Goal: Task Accomplishment & Management: Complete application form

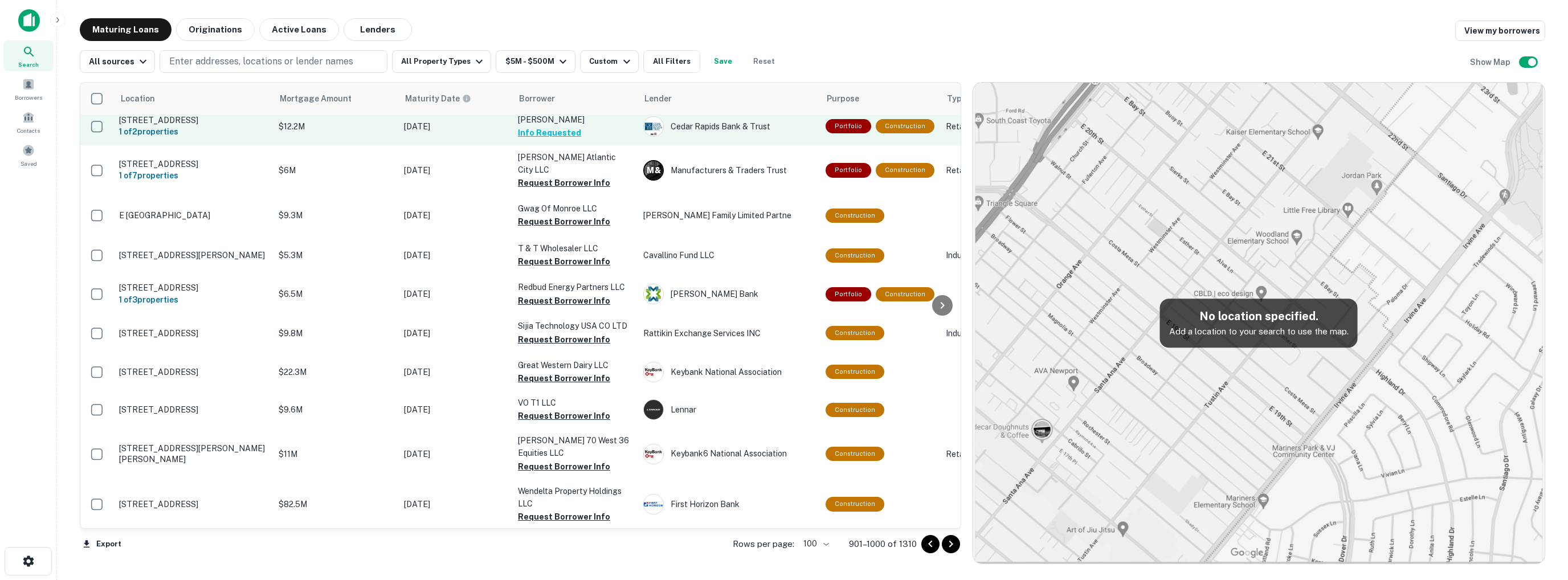
scroll to position [285, 0]
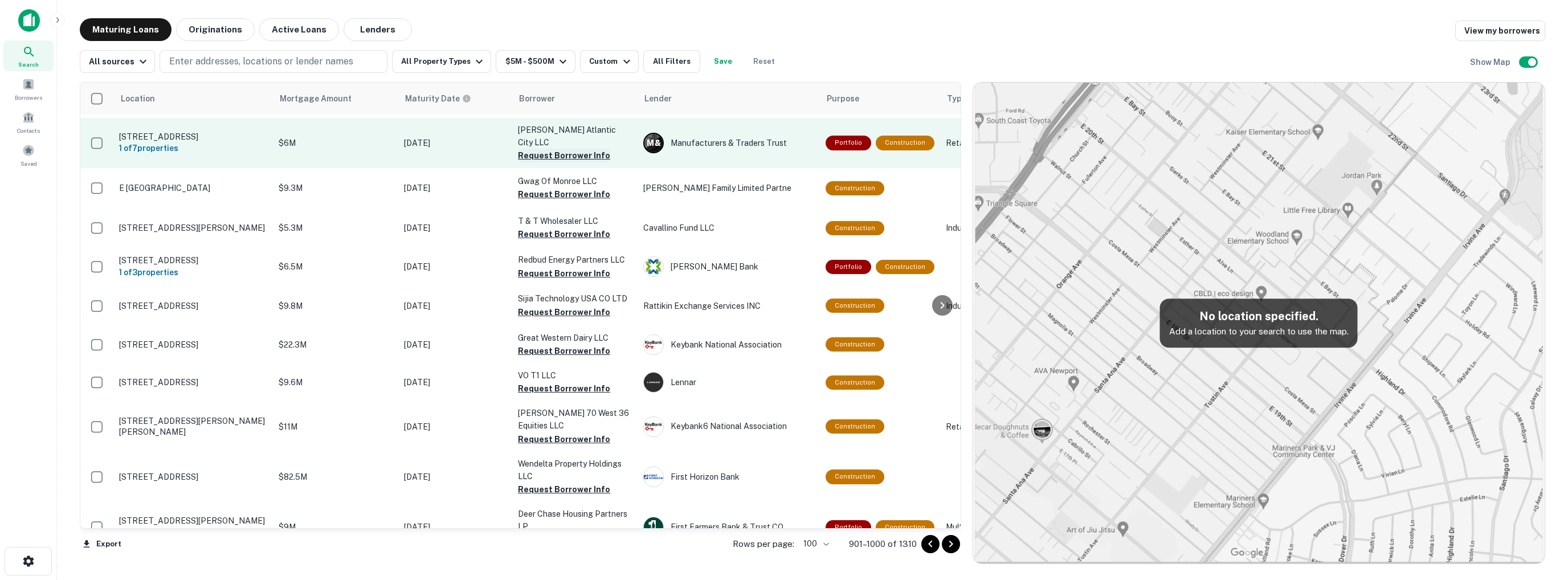
click at [533, 156] on button "Request Borrower Info" at bounding box center [564, 155] width 93 height 13
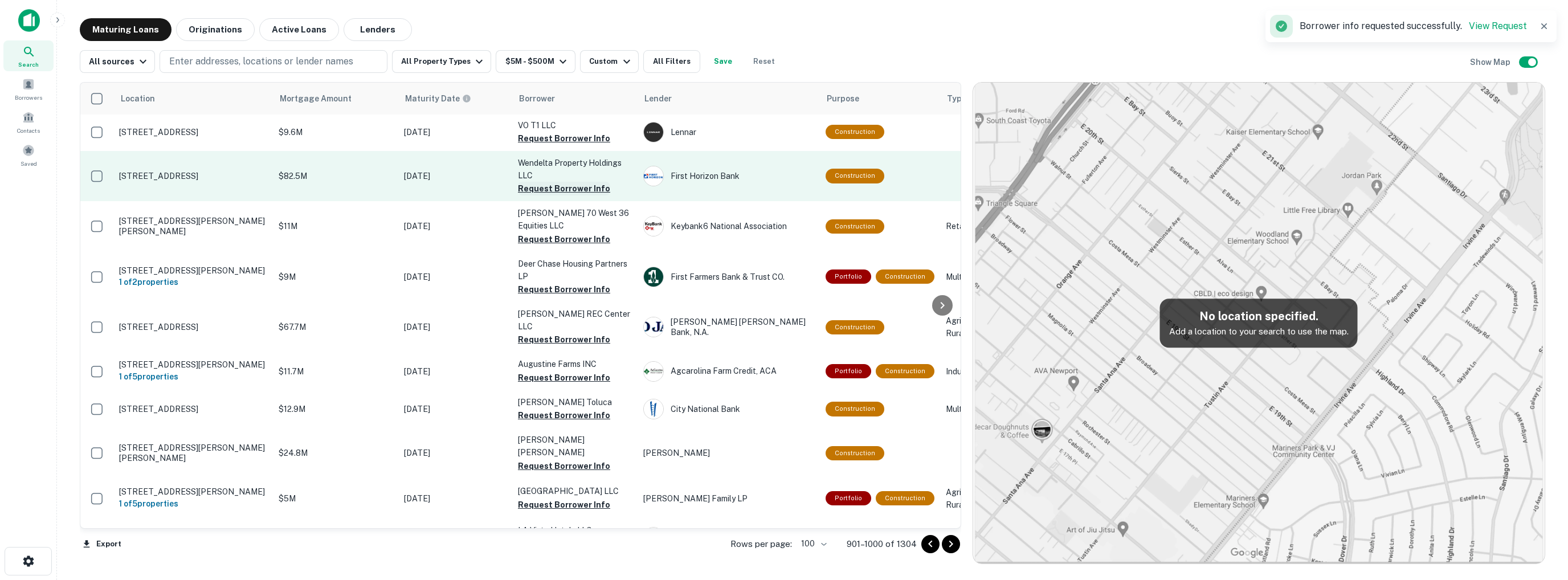
click at [541, 189] on button "Request Borrower Info" at bounding box center [564, 189] width 93 height 13
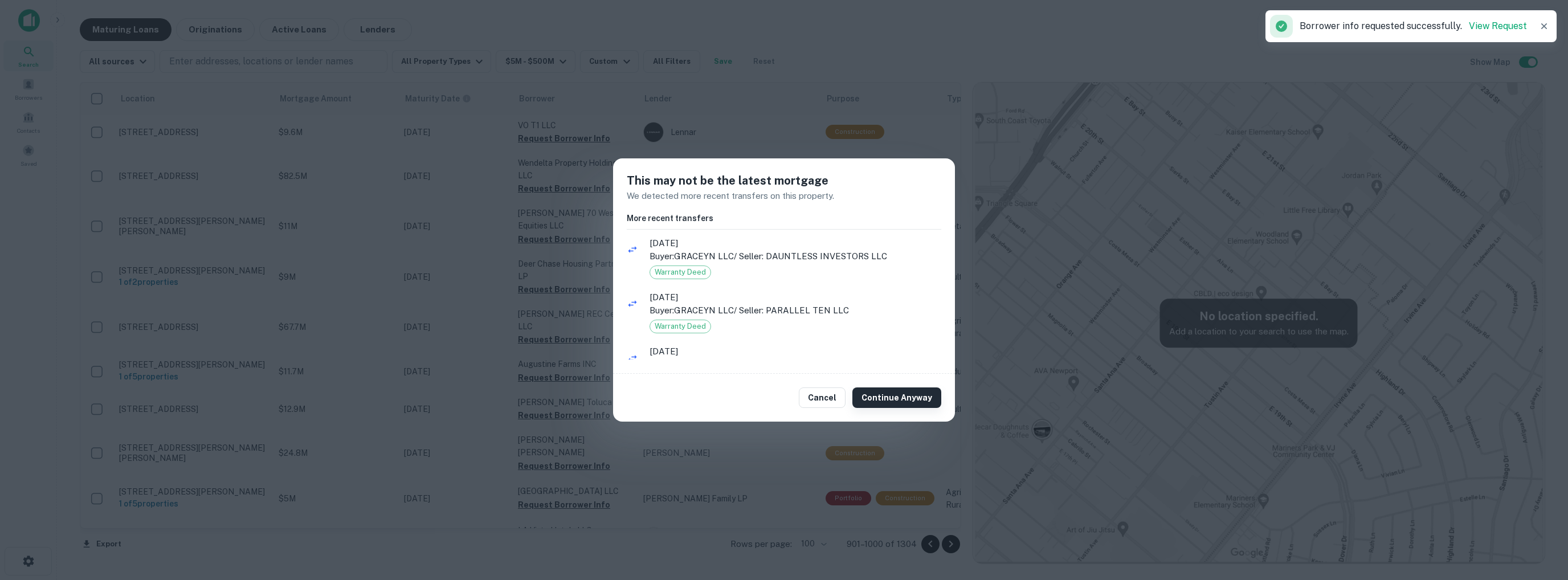
click at [900, 396] on button "Continue Anyway" at bounding box center [897, 398] width 89 height 21
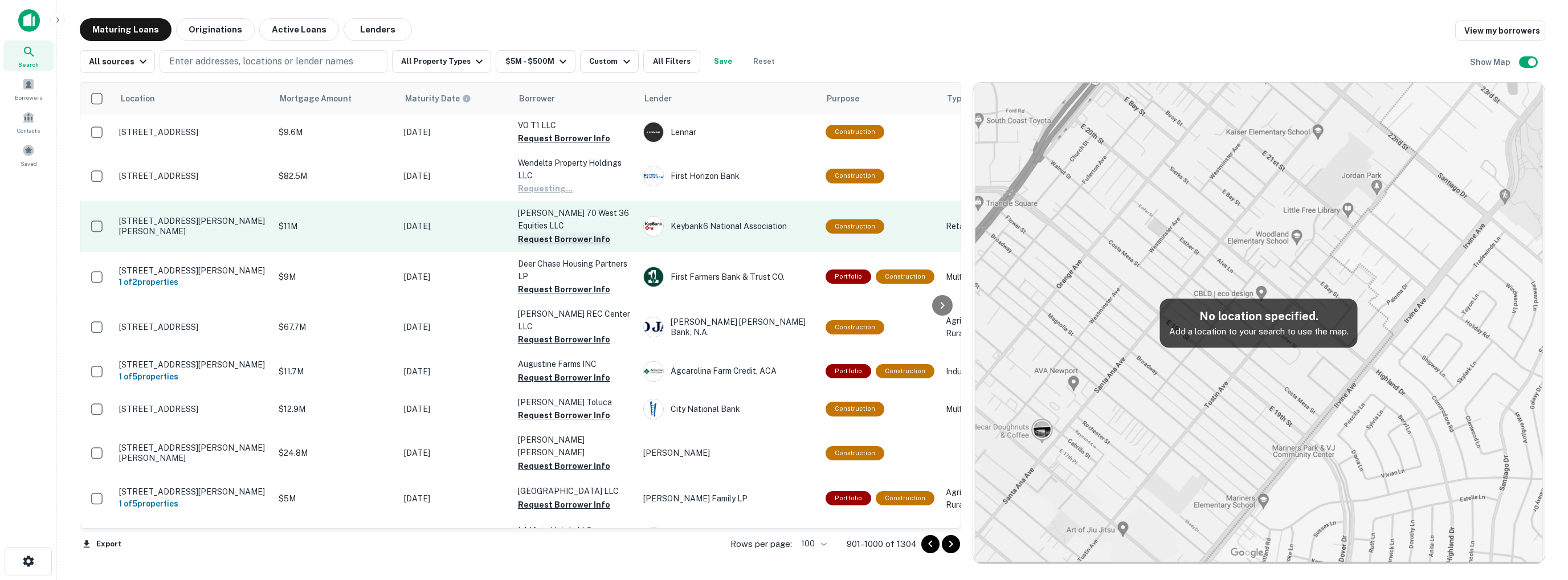
click at [547, 240] on button "Request Borrower Info" at bounding box center [564, 239] width 93 height 13
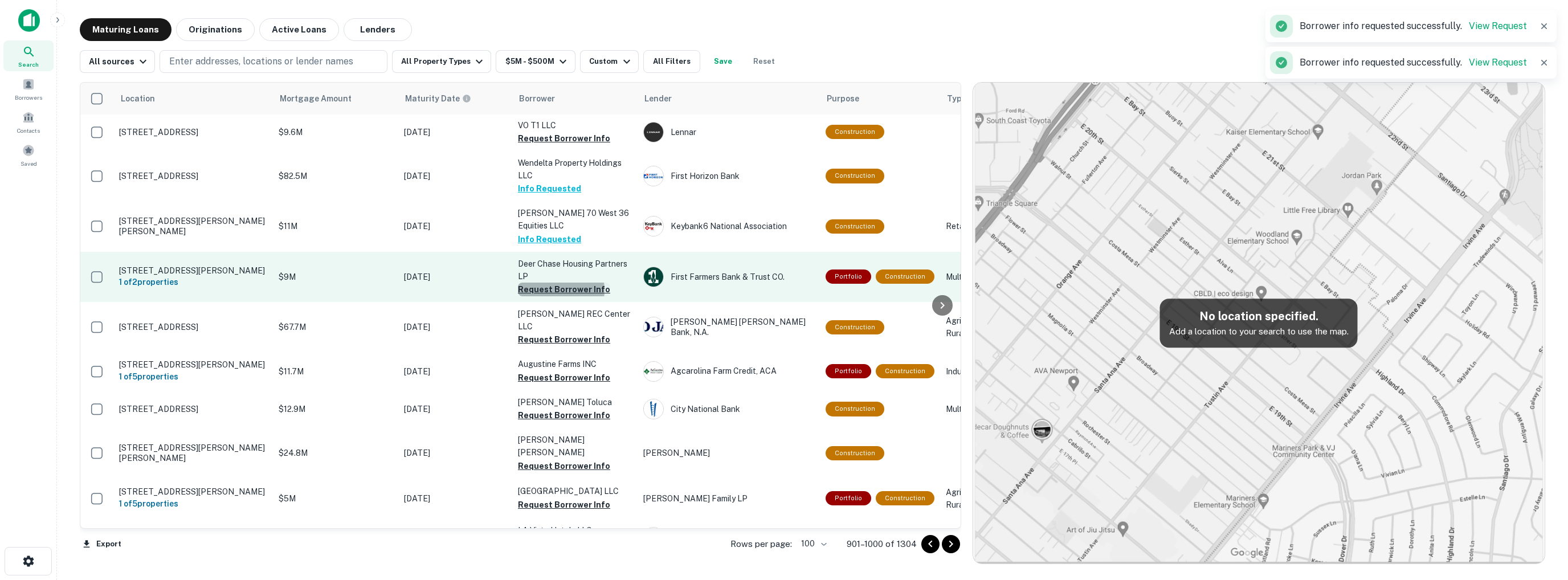
click at [549, 291] on button "Request Borrower Info" at bounding box center [564, 289] width 93 height 13
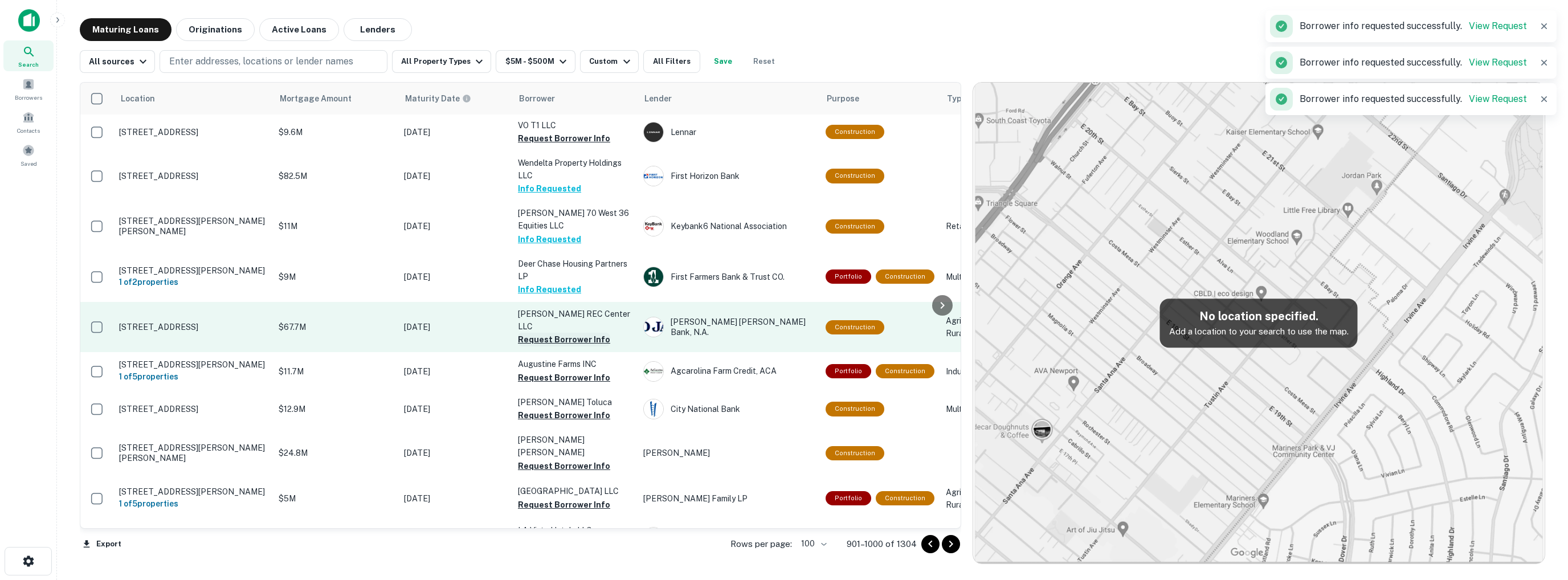
click at [546, 340] on button "Request Borrower Info" at bounding box center [564, 340] width 93 height 13
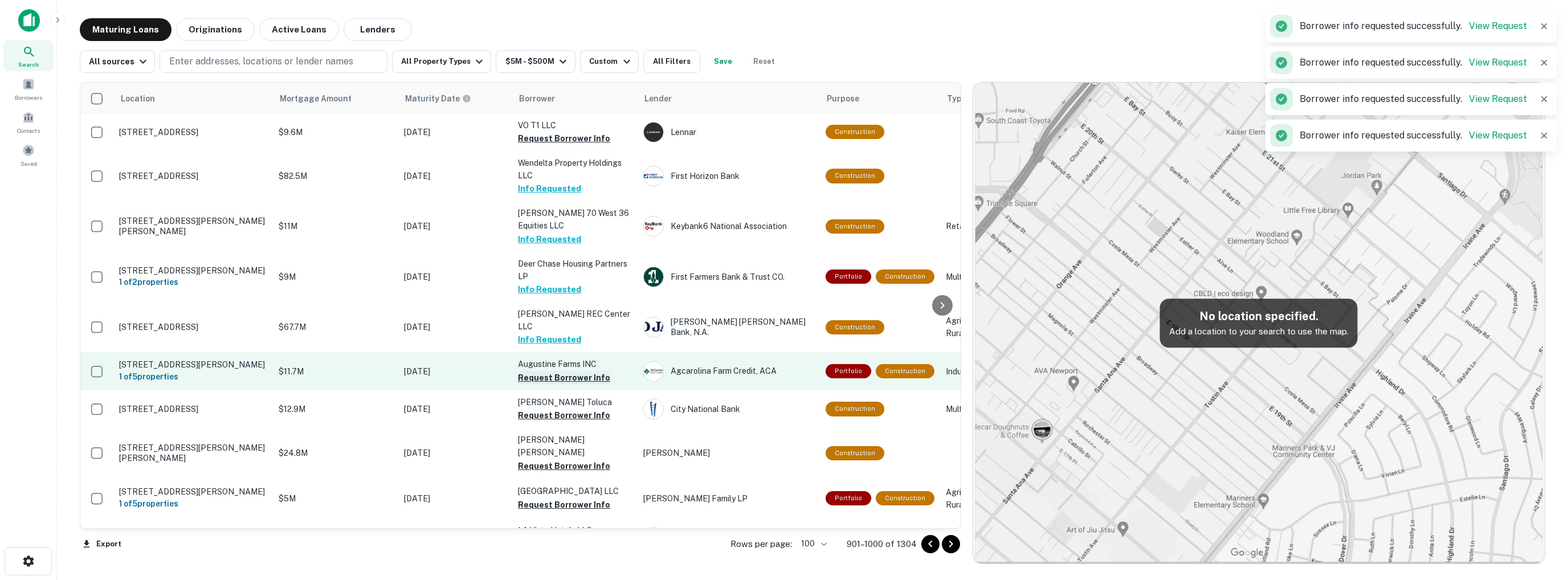
click at [546, 381] on button "Request Borrower Info" at bounding box center [564, 377] width 93 height 13
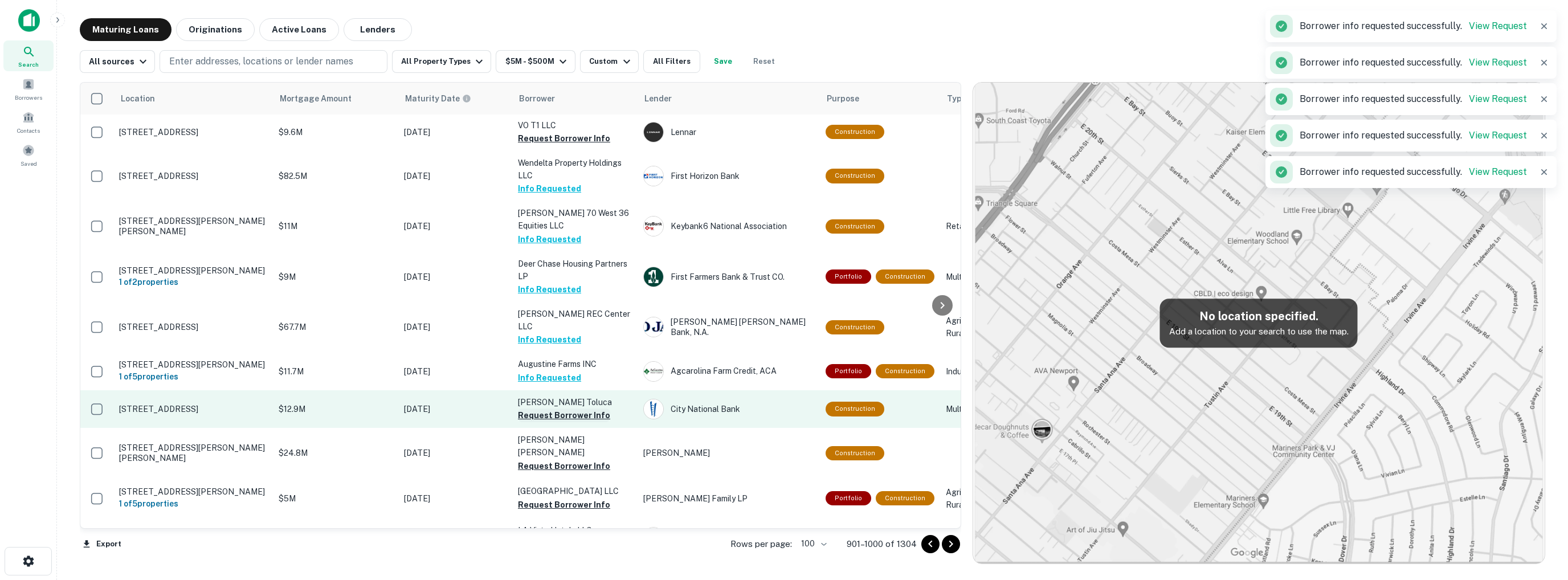
click at [558, 422] on button "Request Borrower Info" at bounding box center [564, 415] width 93 height 13
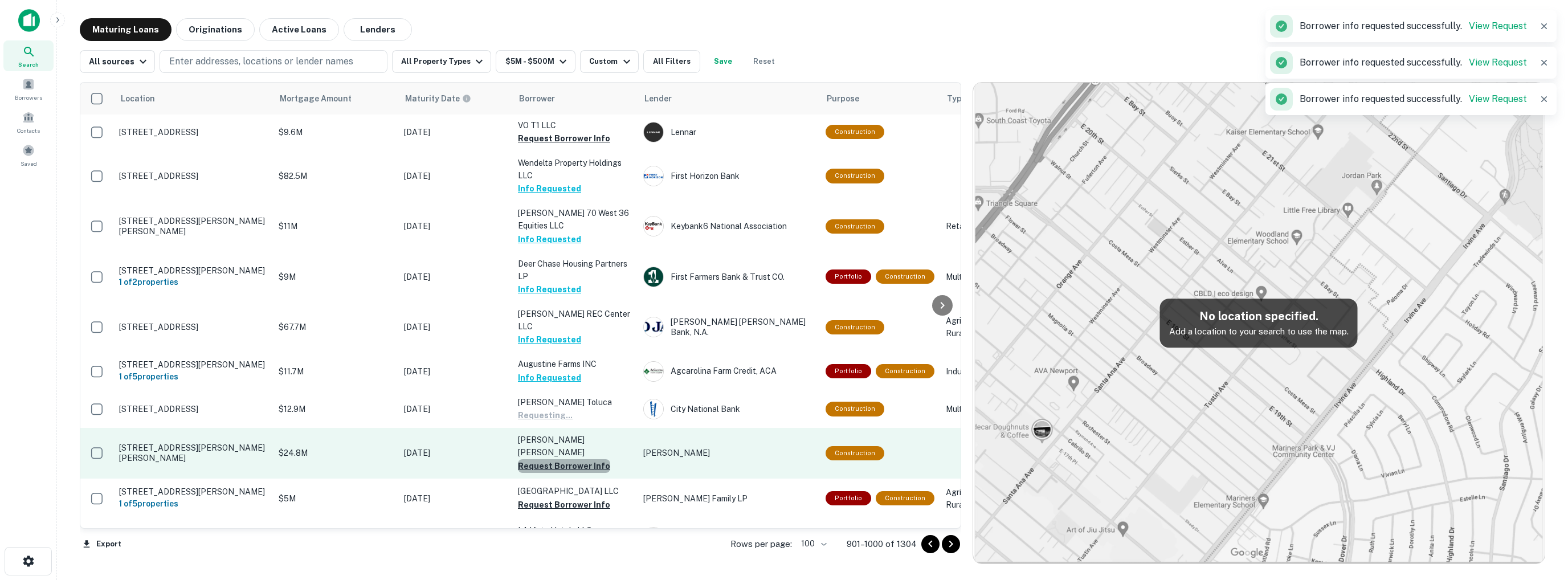
click at [565, 473] on button "Request Borrower Info" at bounding box center [564, 466] width 93 height 13
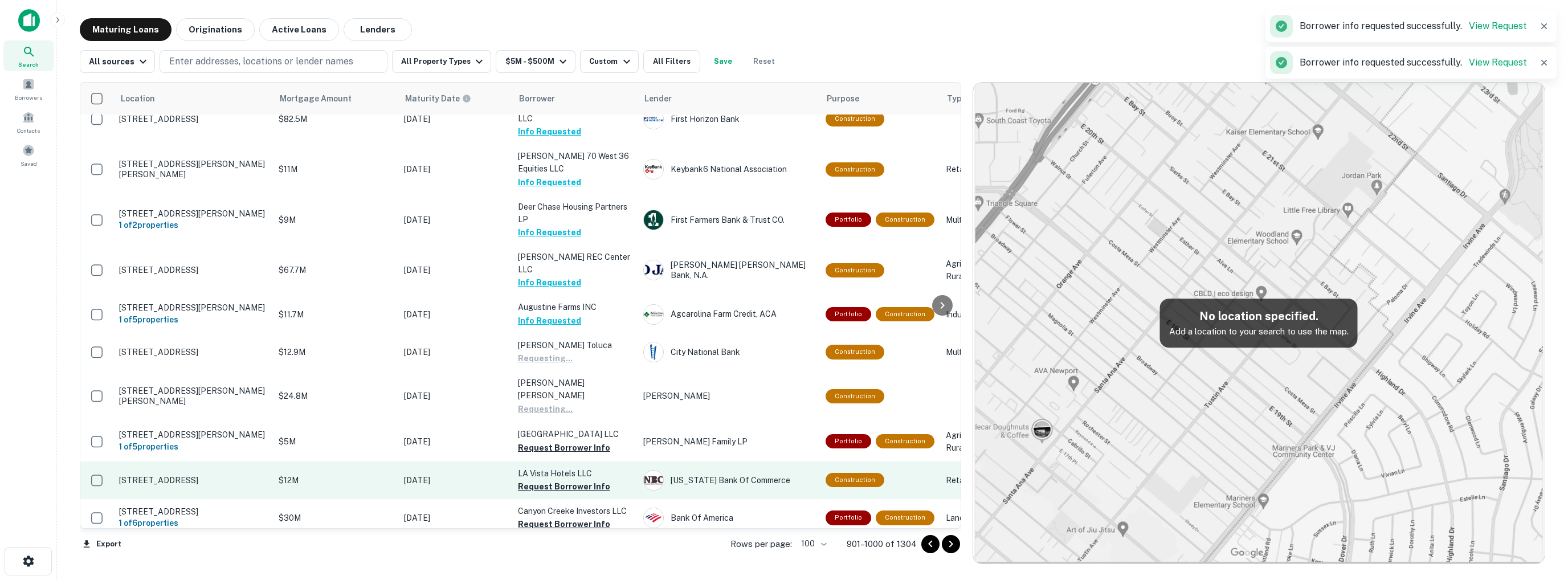
scroll to position [399, 0]
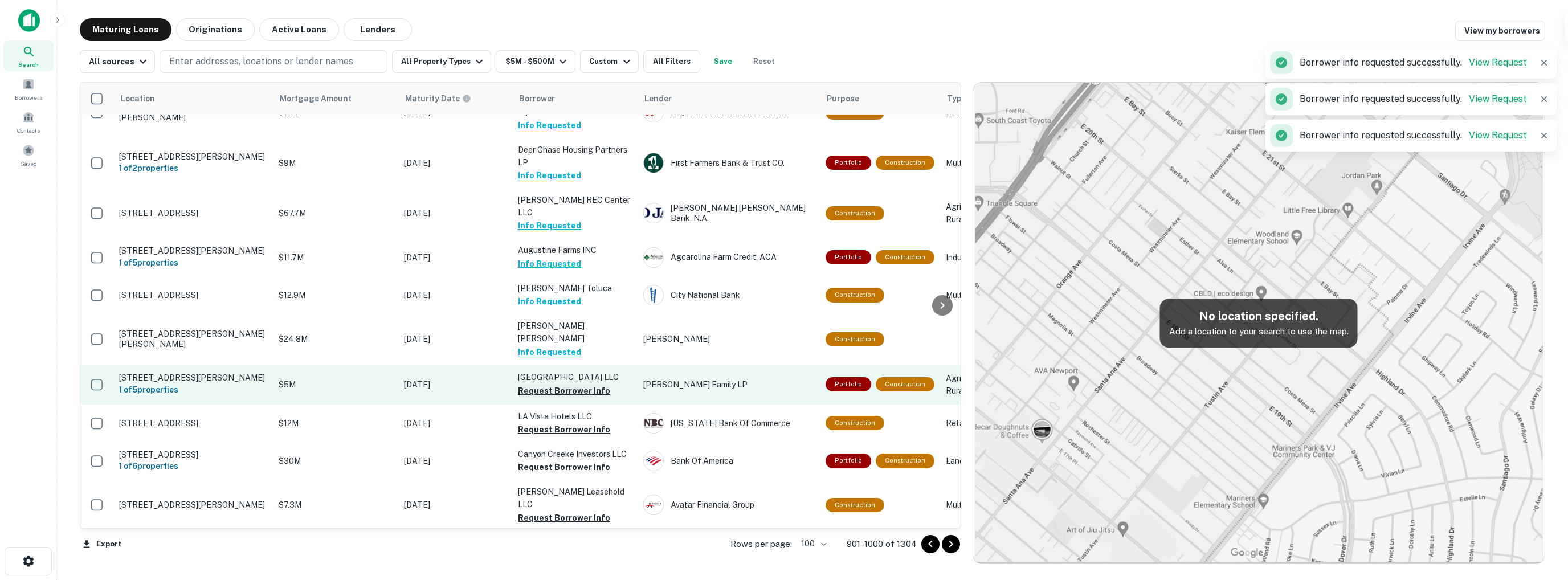
click at [558, 397] on button "Request Borrower Info" at bounding box center [564, 391] width 93 height 13
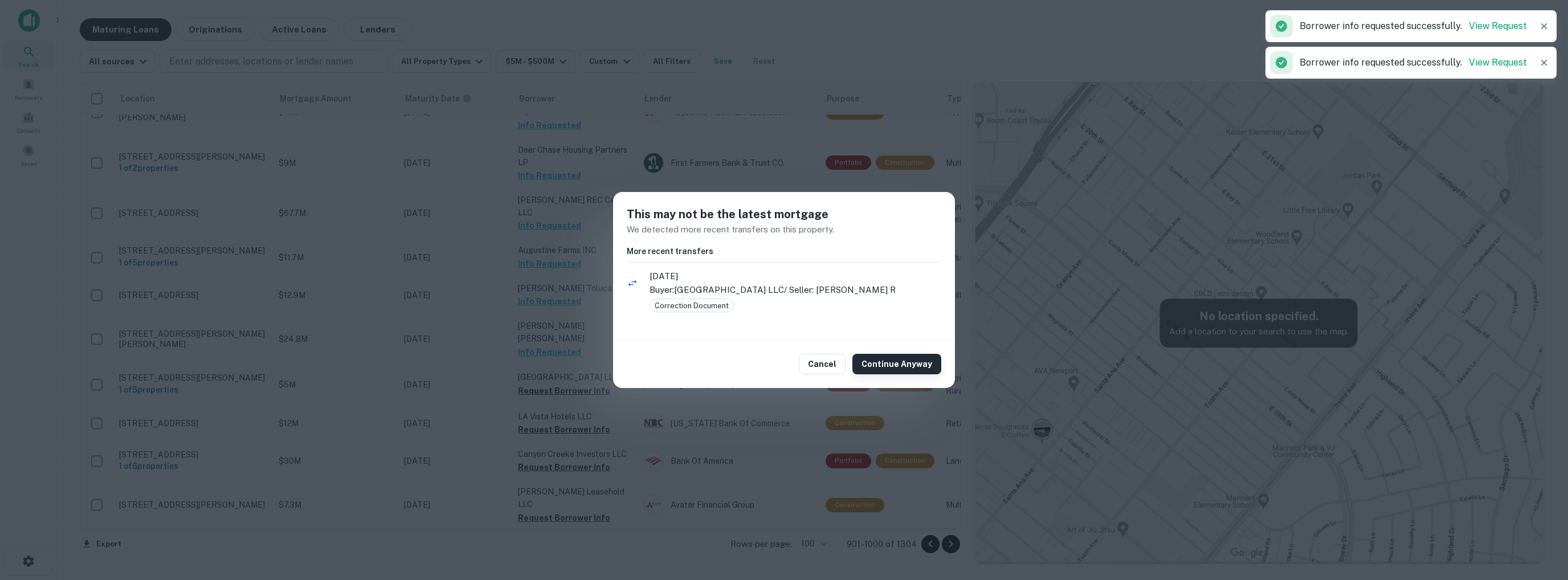
click at [880, 366] on button "Continue Anyway" at bounding box center [897, 364] width 89 height 21
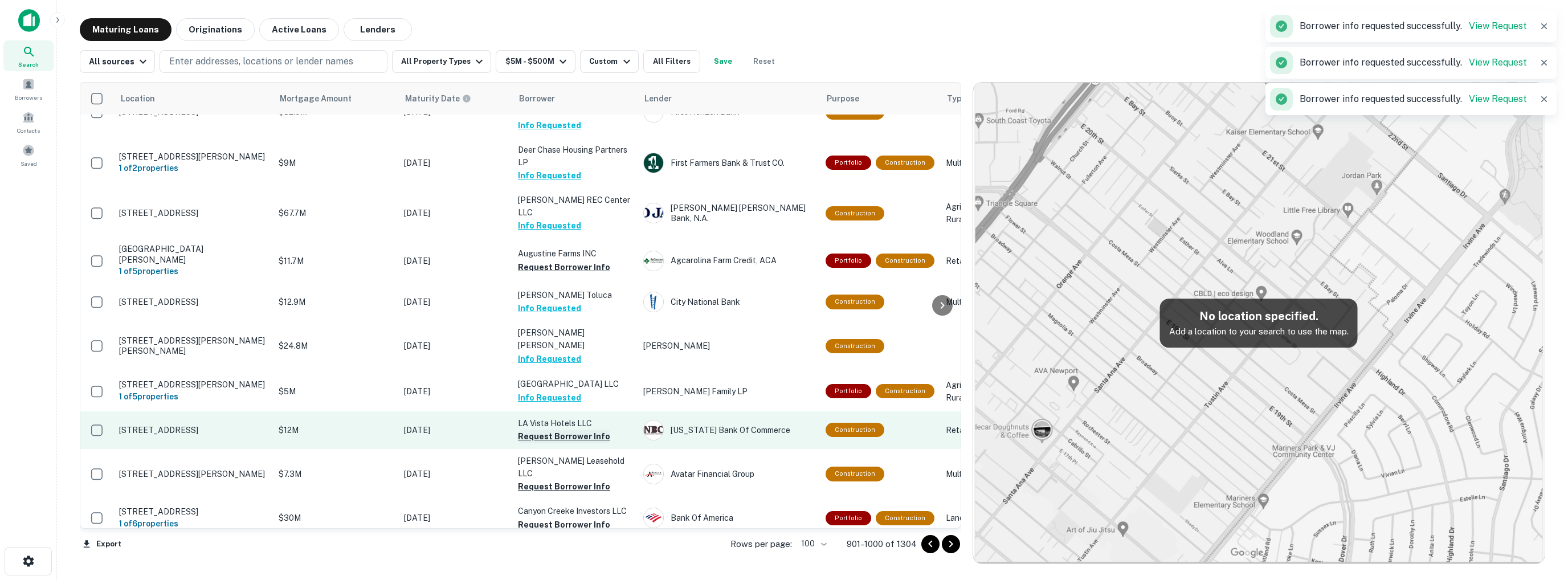
click at [566, 438] on button "Request Borrower Info" at bounding box center [564, 436] width 93 height 13
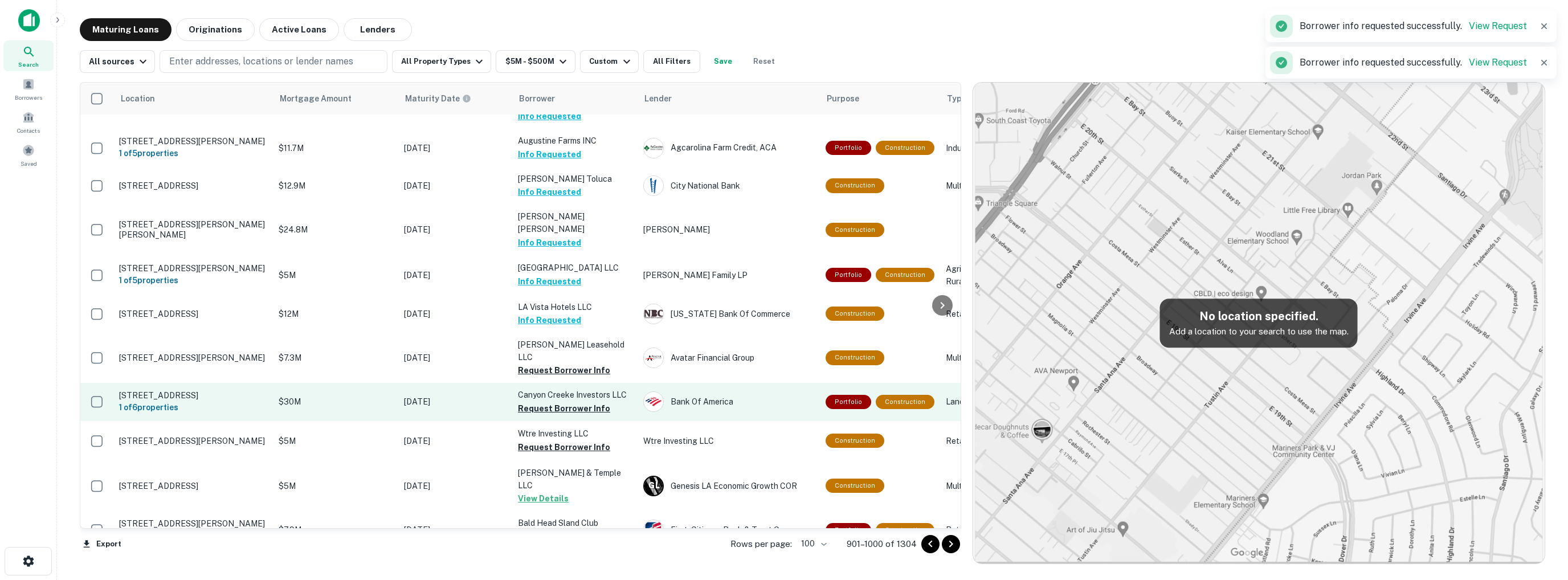
scroll to position [512, 0]
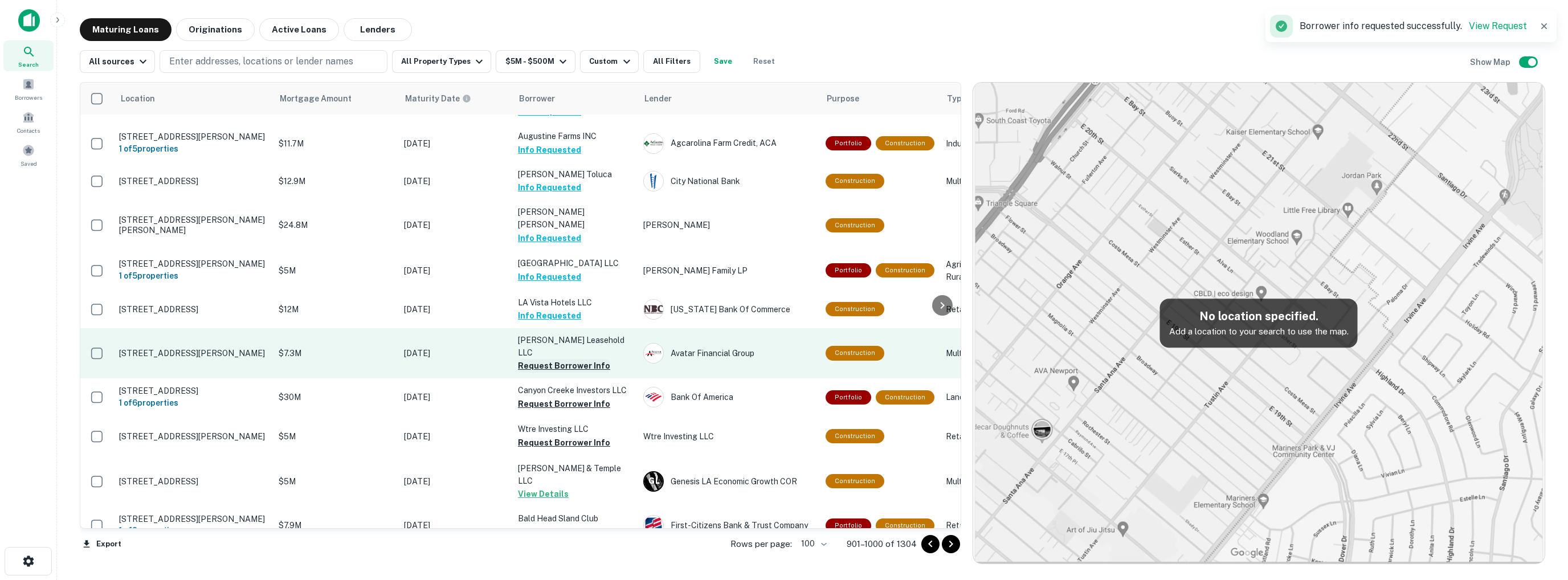
click at [557, 372] on button "Request Borrower Info" at bounding box center [564, 366] width 93 height 13
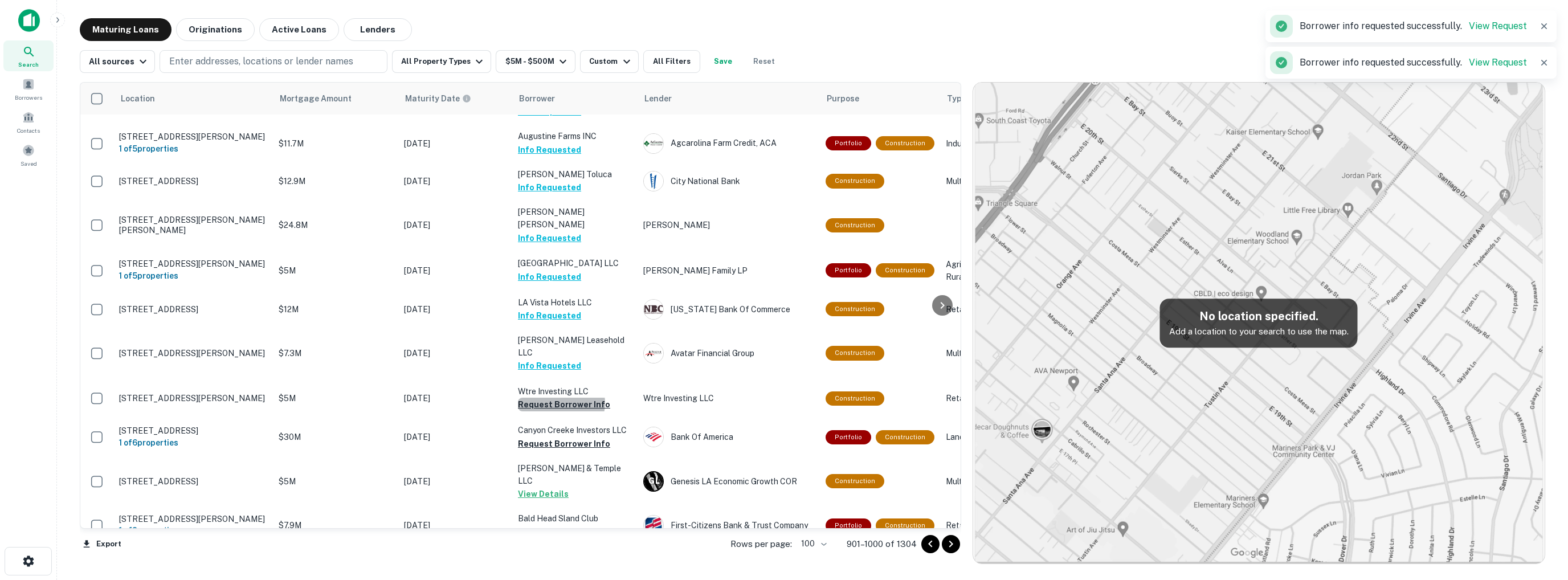
click at [559, 411] on button "Request Borrower Info" at bounding box center [564, 404] width 93 height 13
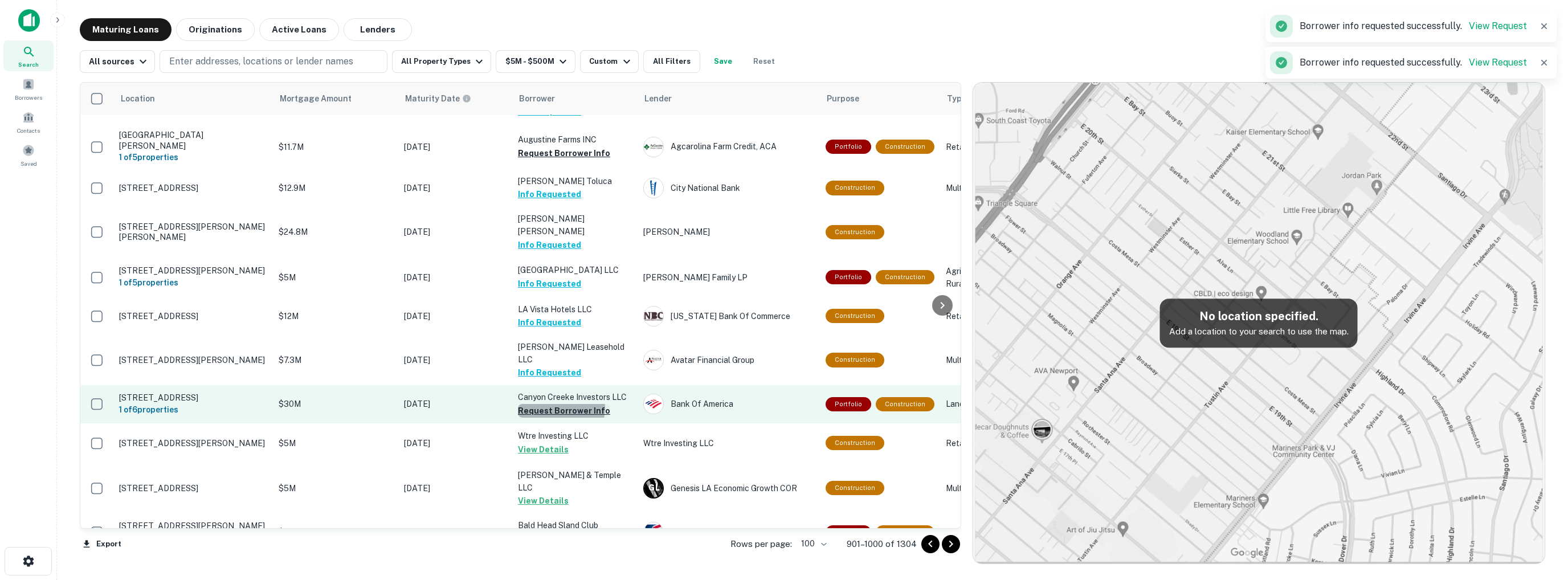
click at [559, 404] on button "Request Borrower Info" at bounding box center [564, 411] width 93 height 13
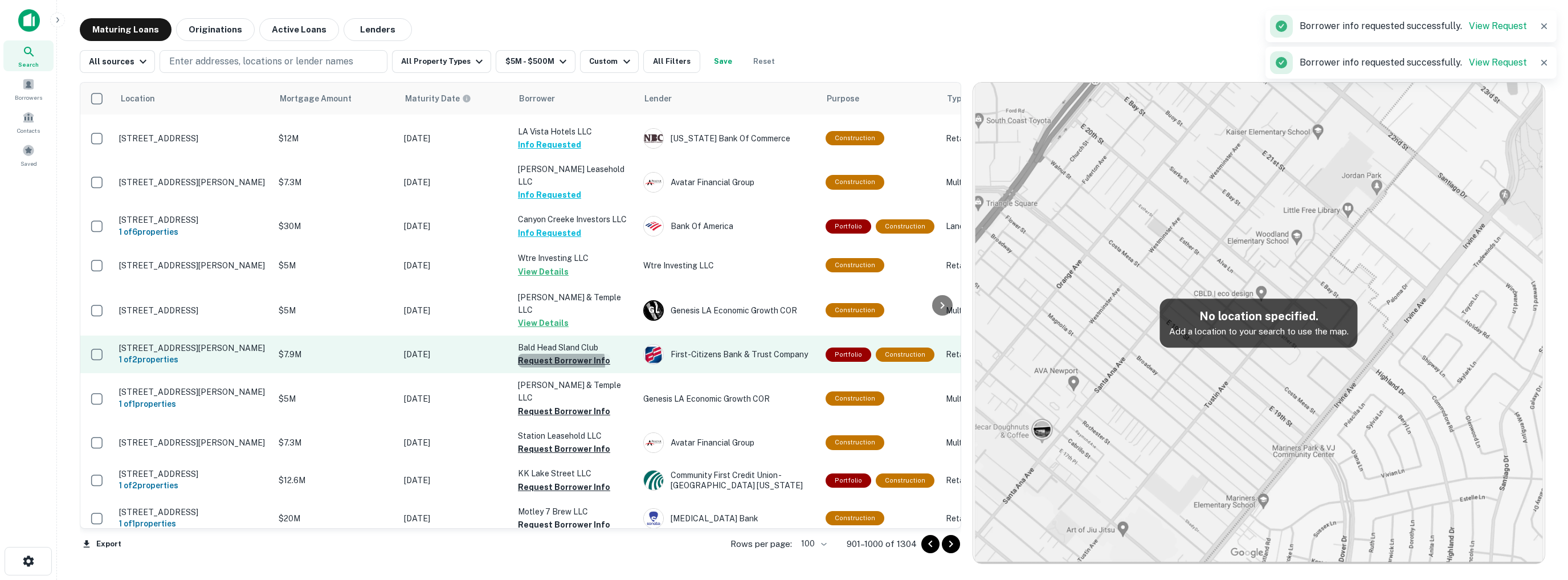
scroll to position [695, 0]
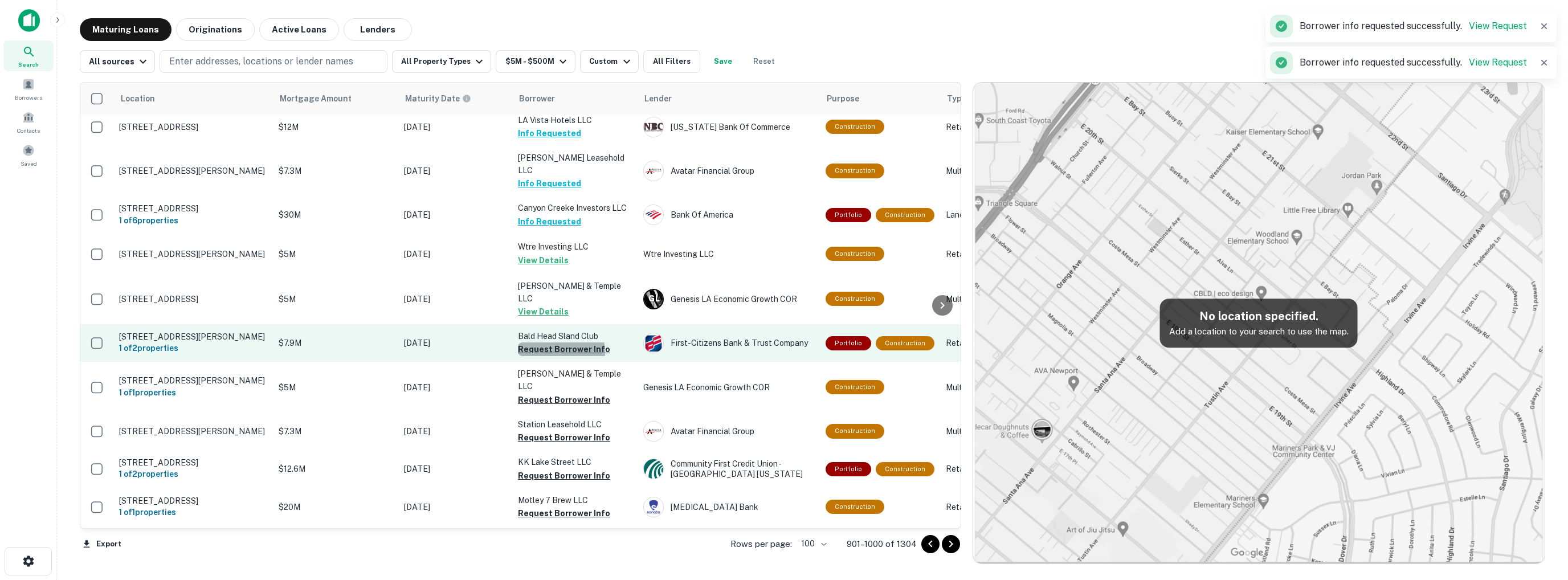
click at [555, 356] on button "Request Borrower Info" at bounding box center [564, 349] width 93 height 13
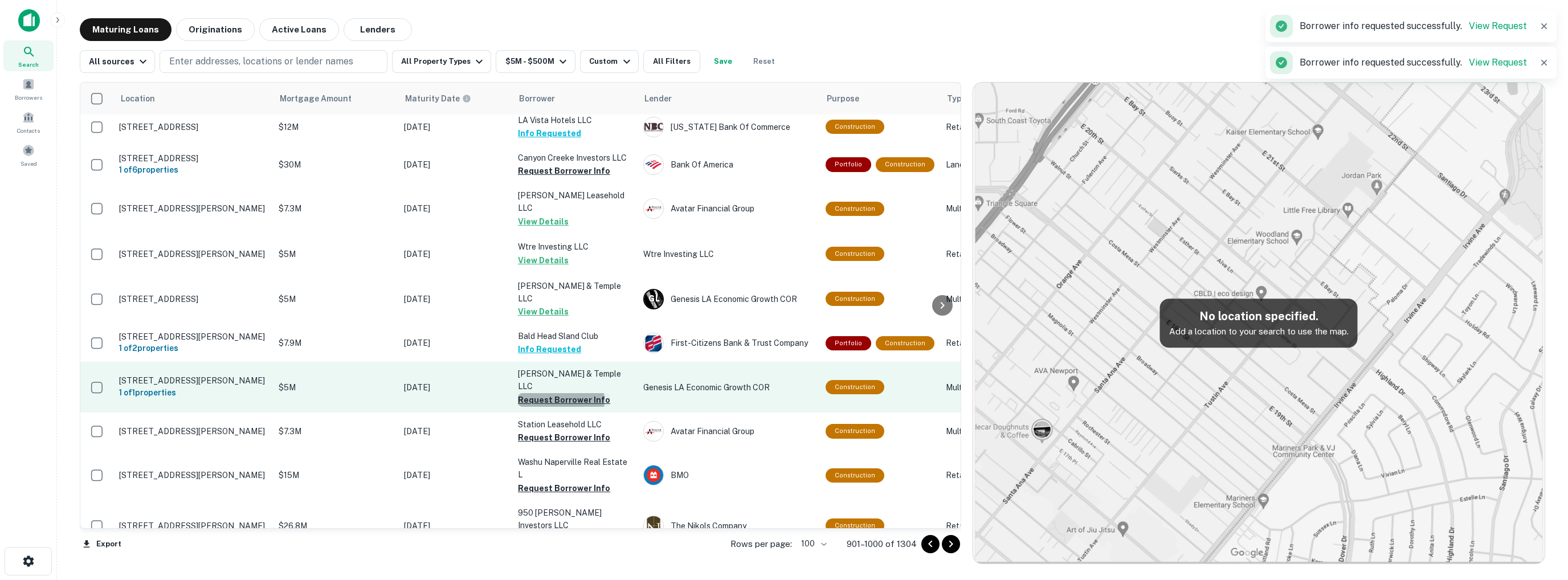
click at [559, 407] on button "Request Borrower Info" at bounding box center [564, 400] width 93 height 13
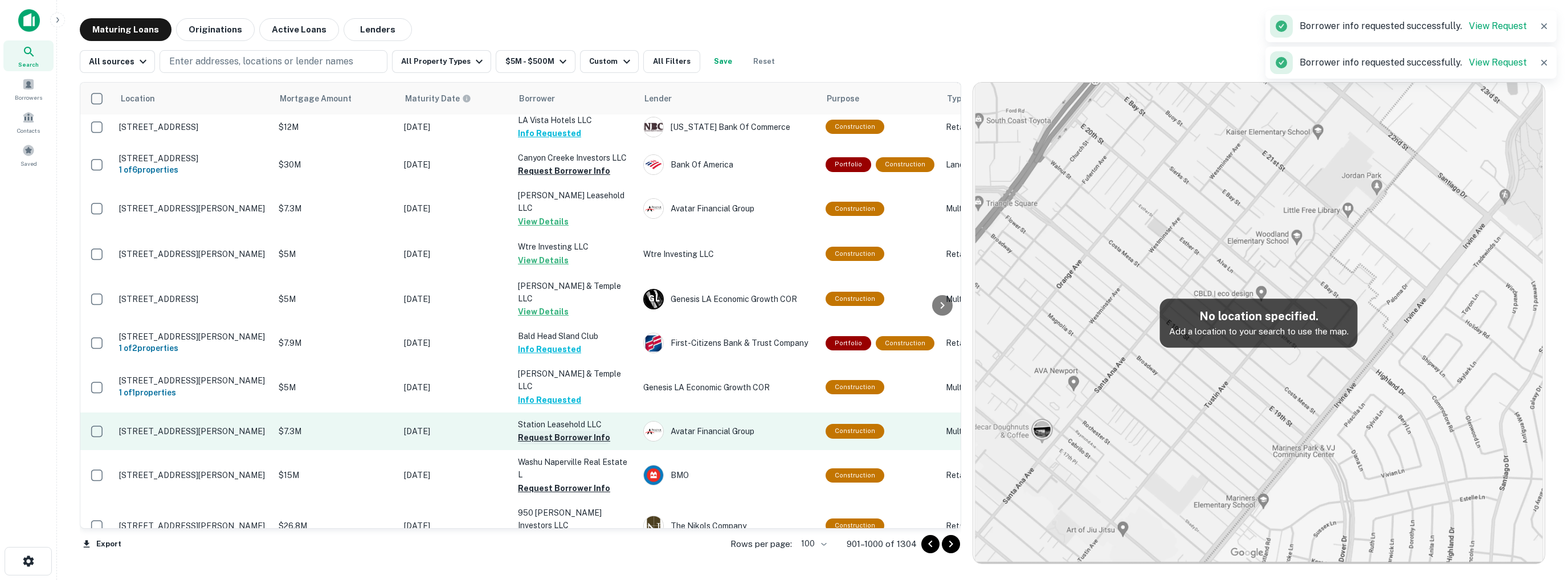
click at [567, 444] on button "Request Borrower Info" at bounding box center [564, 438] width 93 height 13
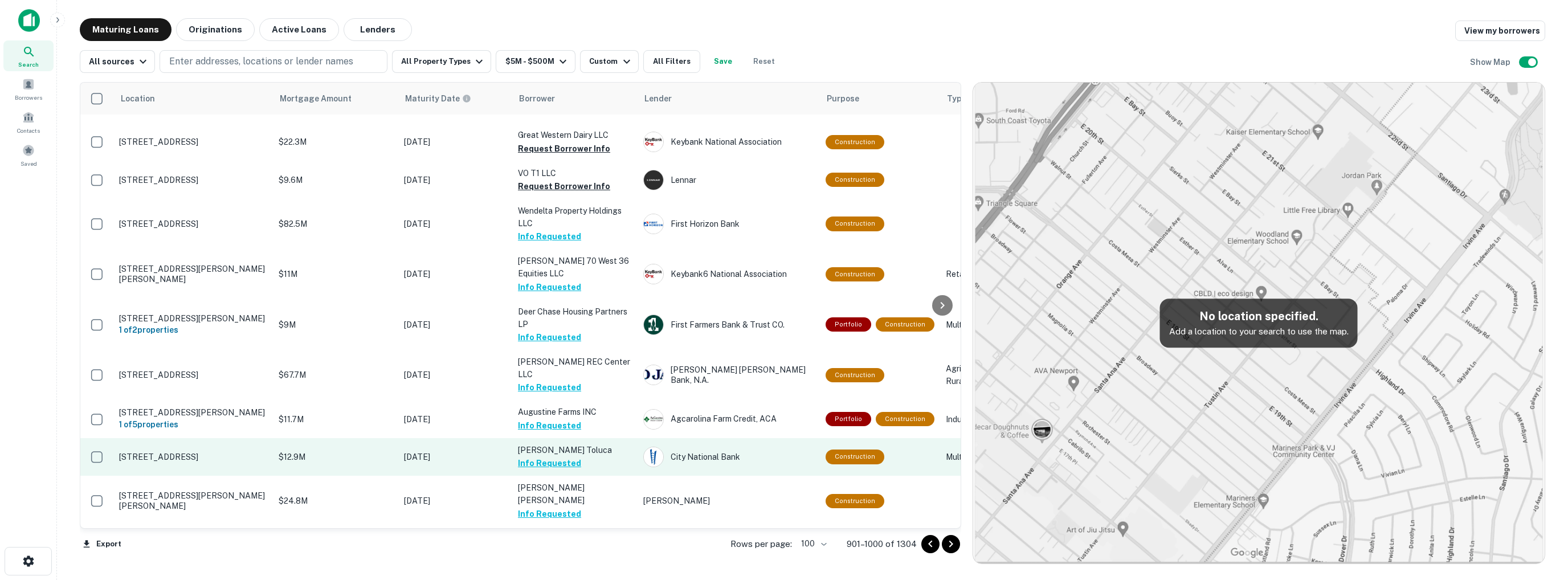
scroll to position [0, 0]
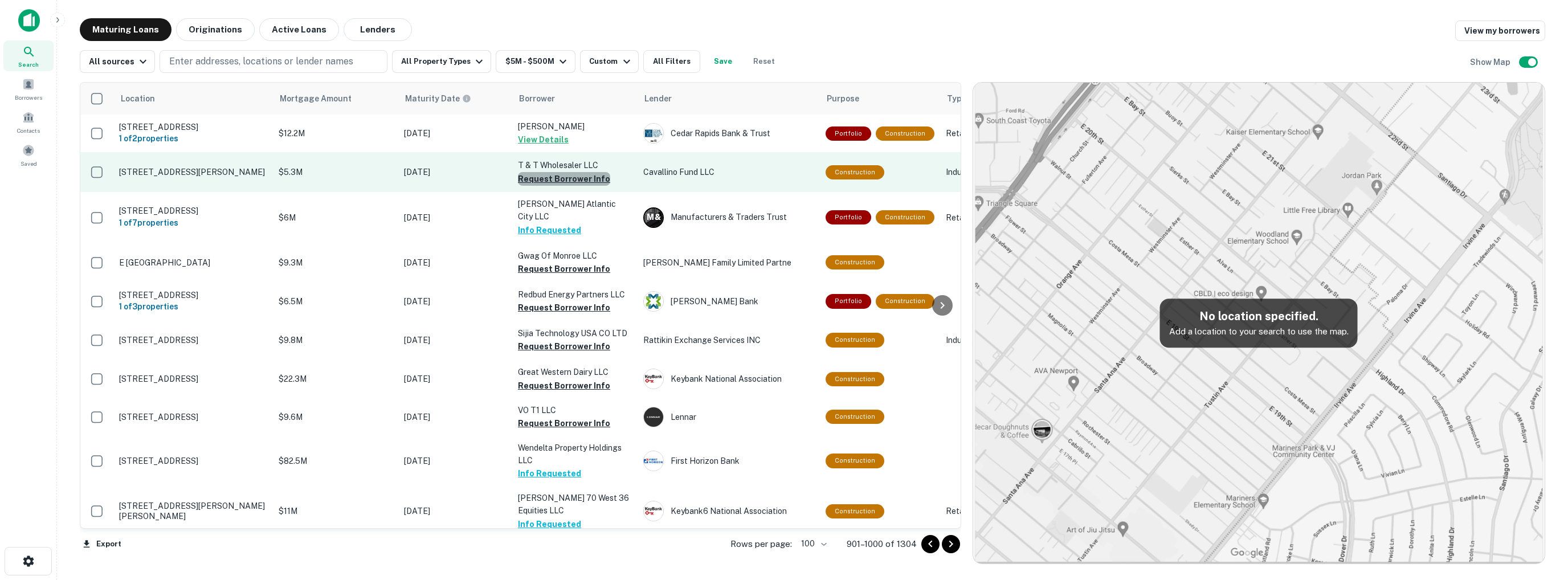
click at [564, 185] on button "Request Borrower Info" at bounding box center [564, 179] width 93 height 13
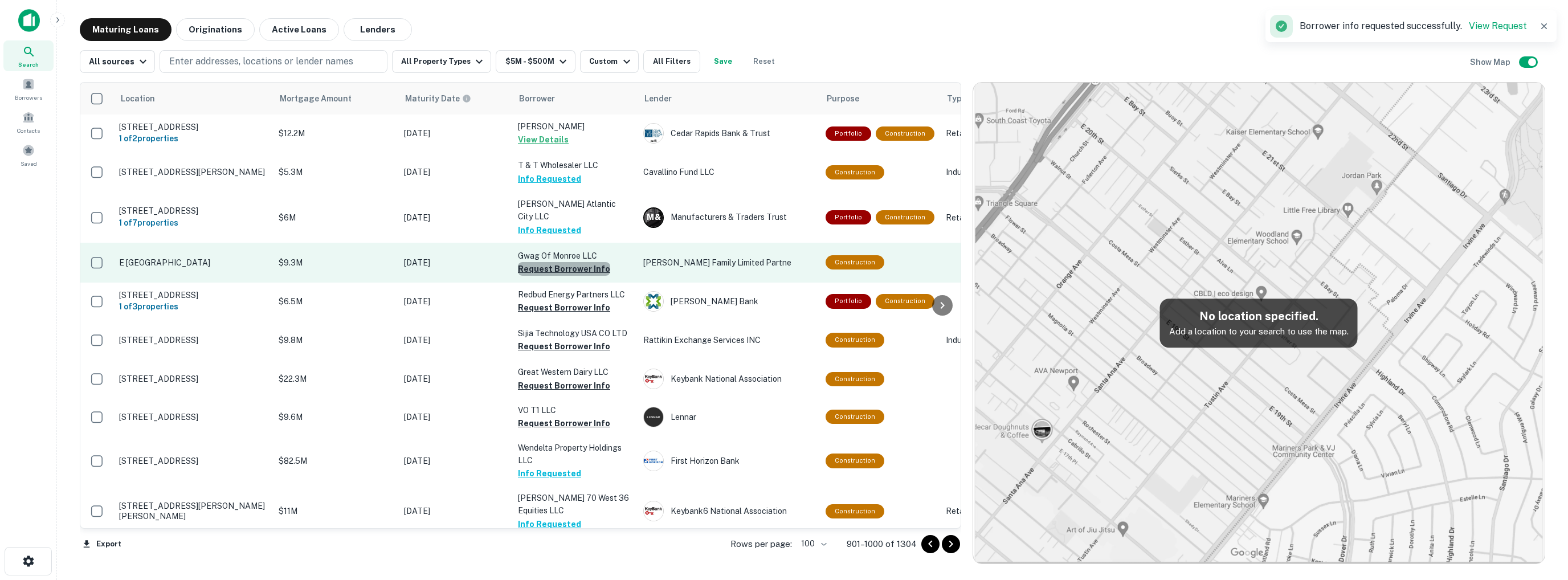
click at [565, 270] on button "Request Borrower Info" at bounding box center [564, 269] width 93 height 13
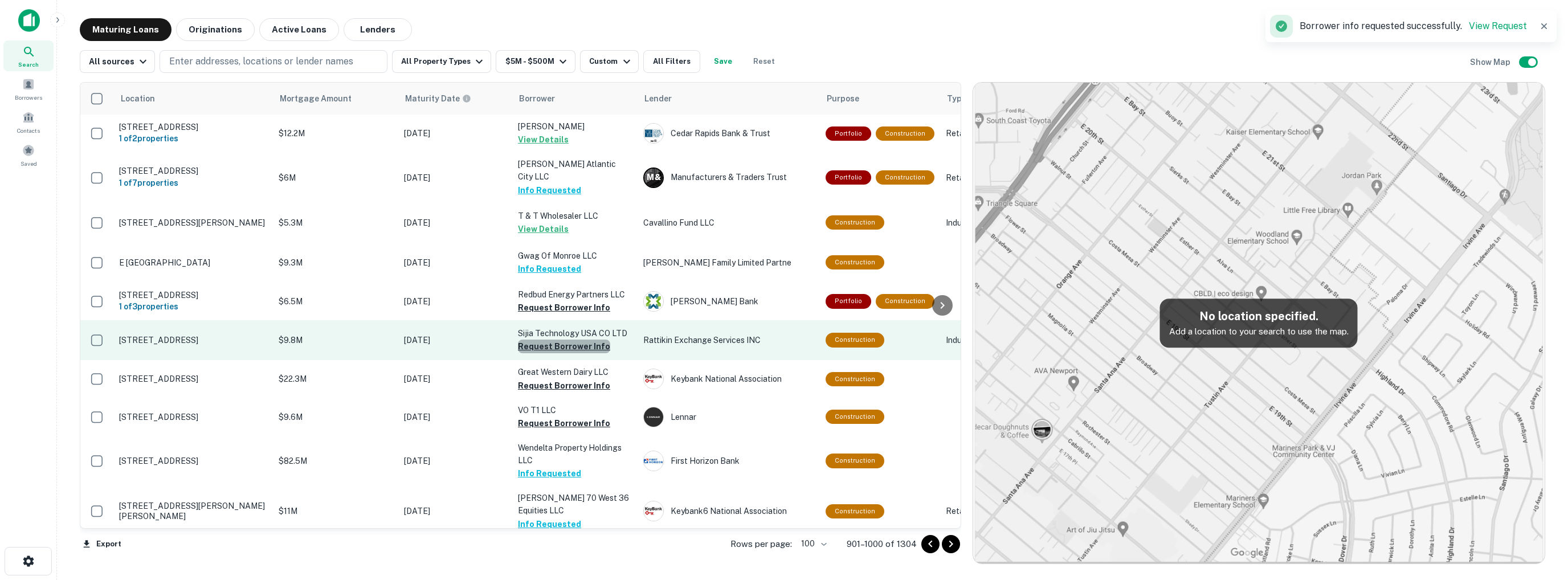
click at [570, 352] on button "Request Borrower Info" at bounding box center [564, 346] width 93 height 13
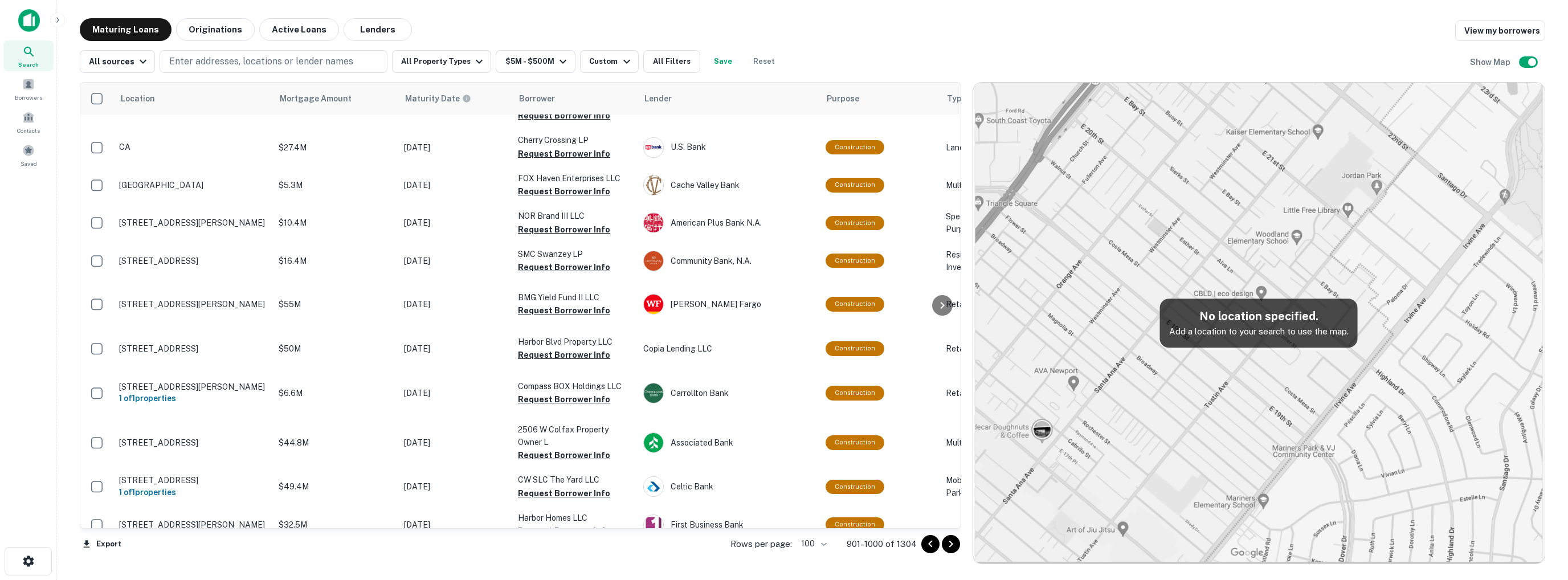
scroll to position [1994, 0]
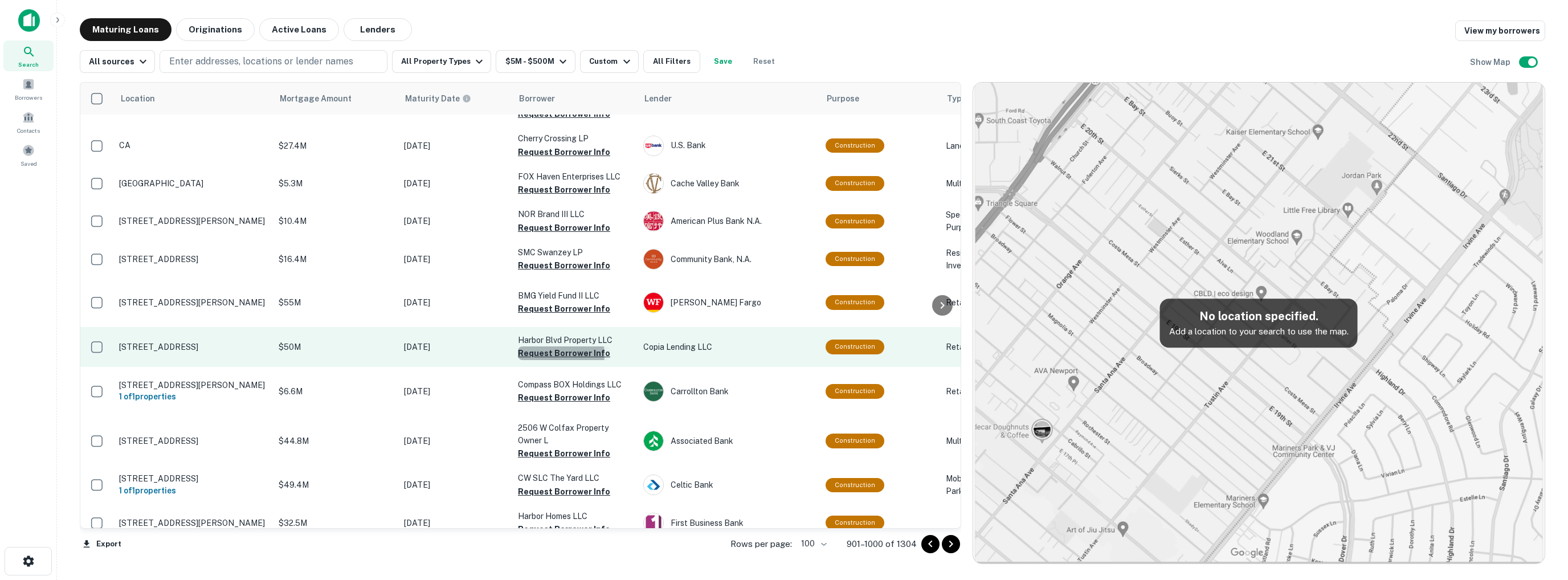
click at [558, 360] on button "Request Borrower Info" at bounding box center [564, 353] width 93 height 13
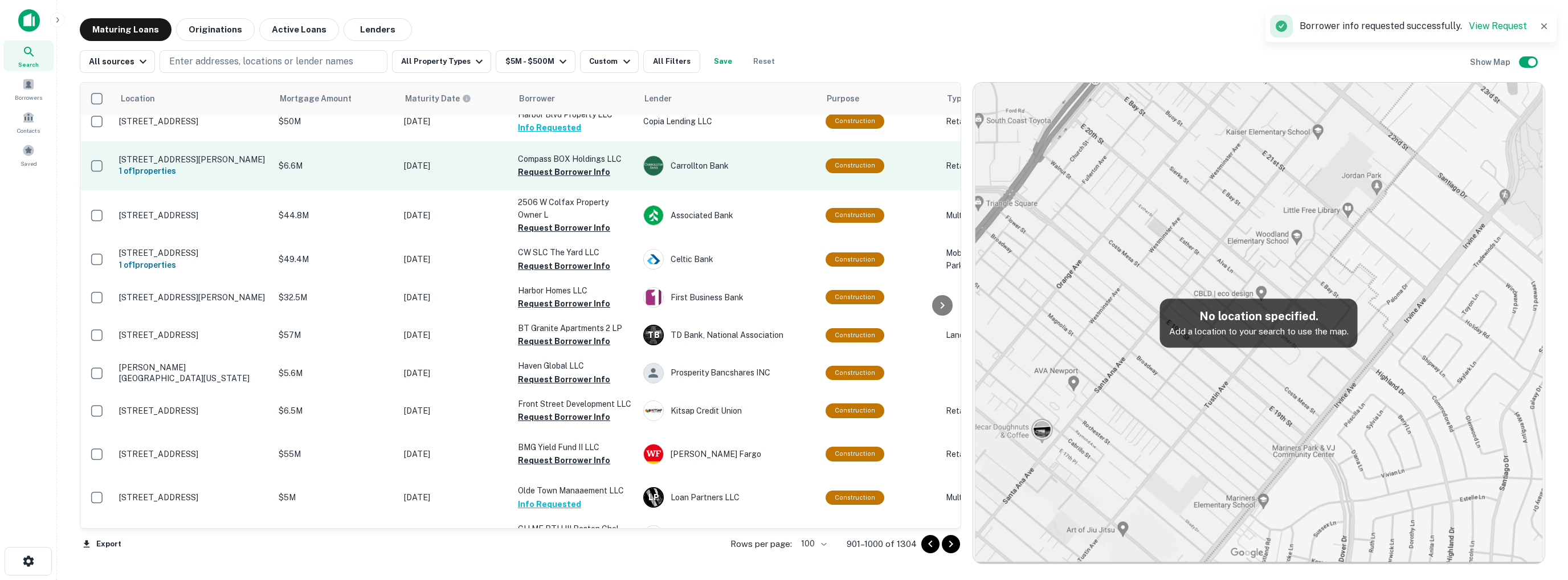
scroll to position [2222, 0]
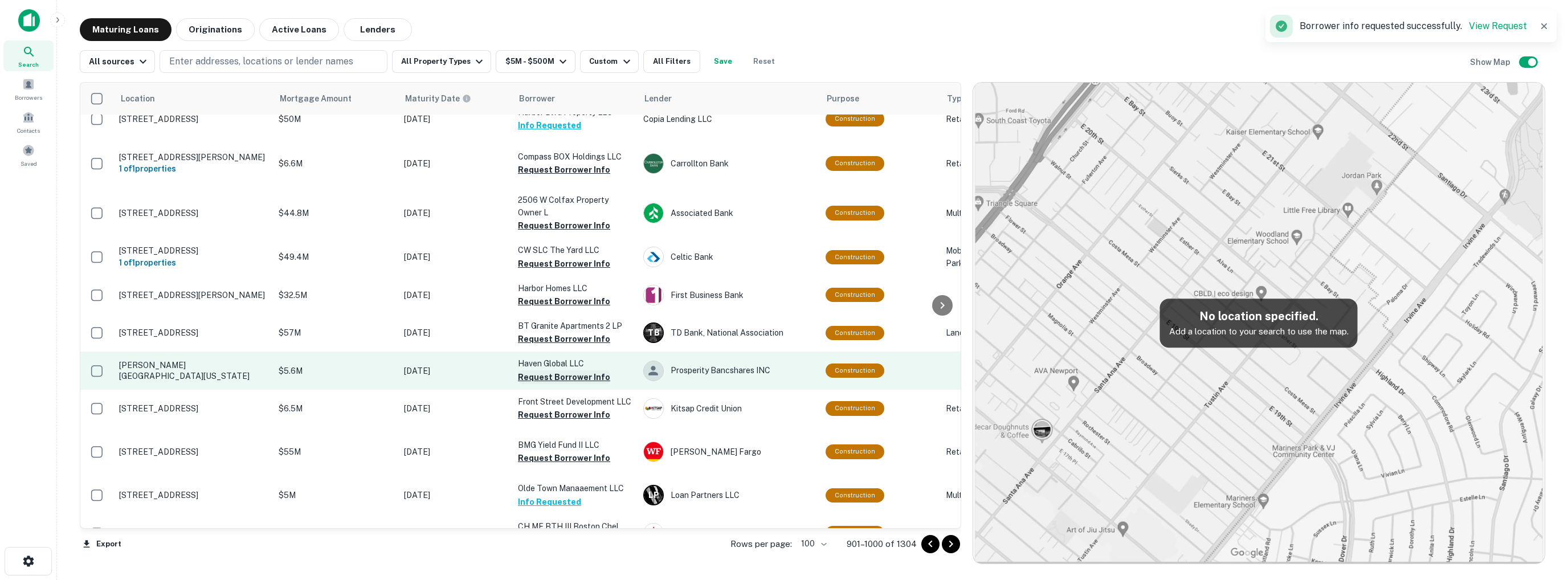
click at [557, 384] on button "Request Borrower Info" at bounding box center [564, 377] width 93 height 13
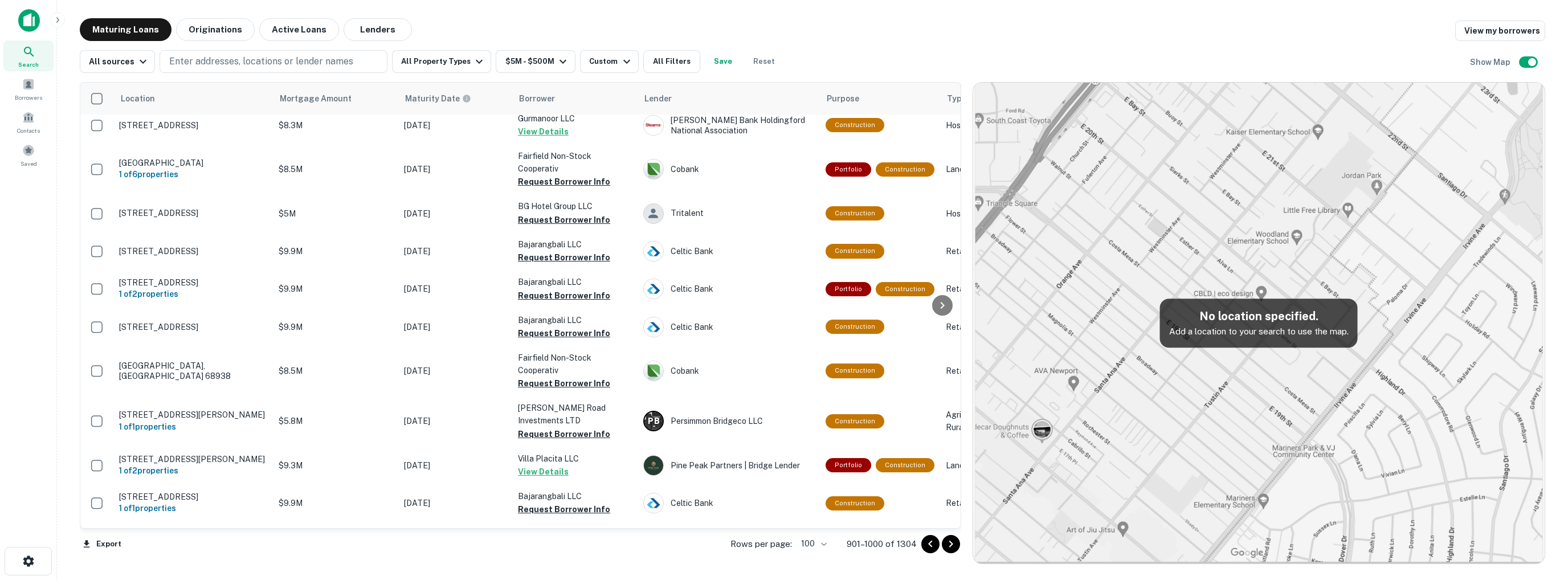
scroll to position [3817, 0]
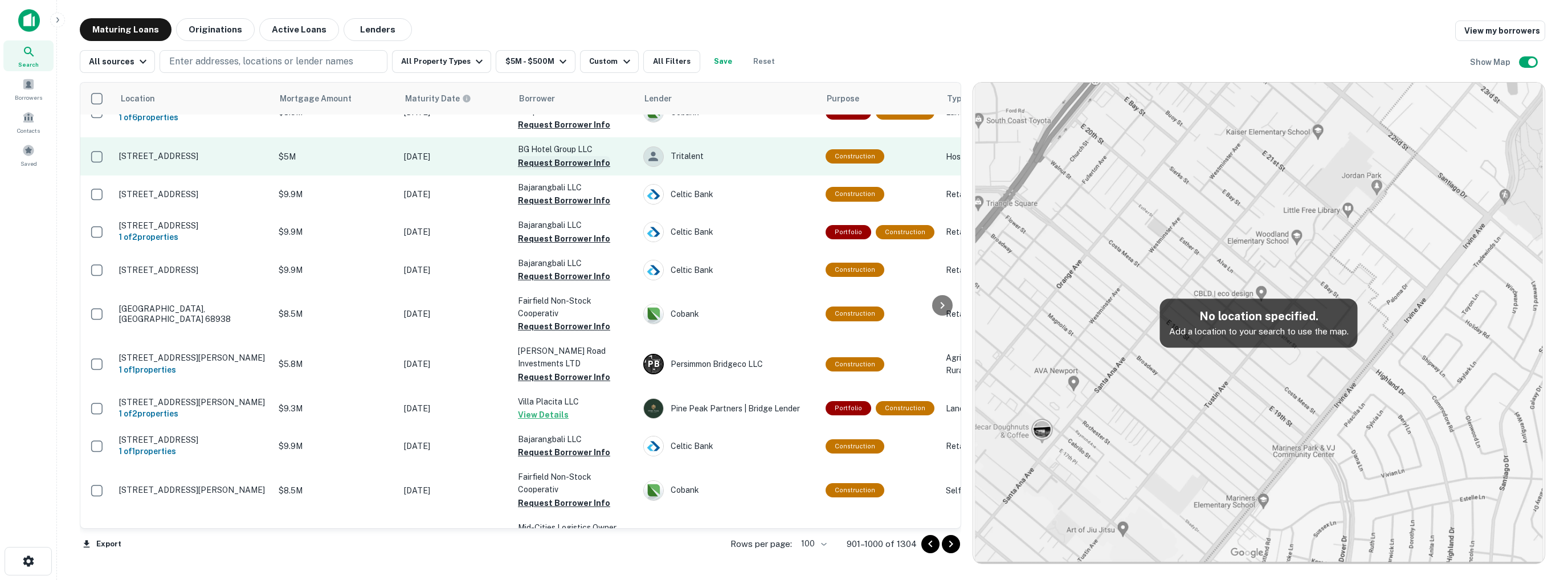
click at [562, 170] on button "Request Borrower Info" at bounding box center [564, 162] width 93 height 13
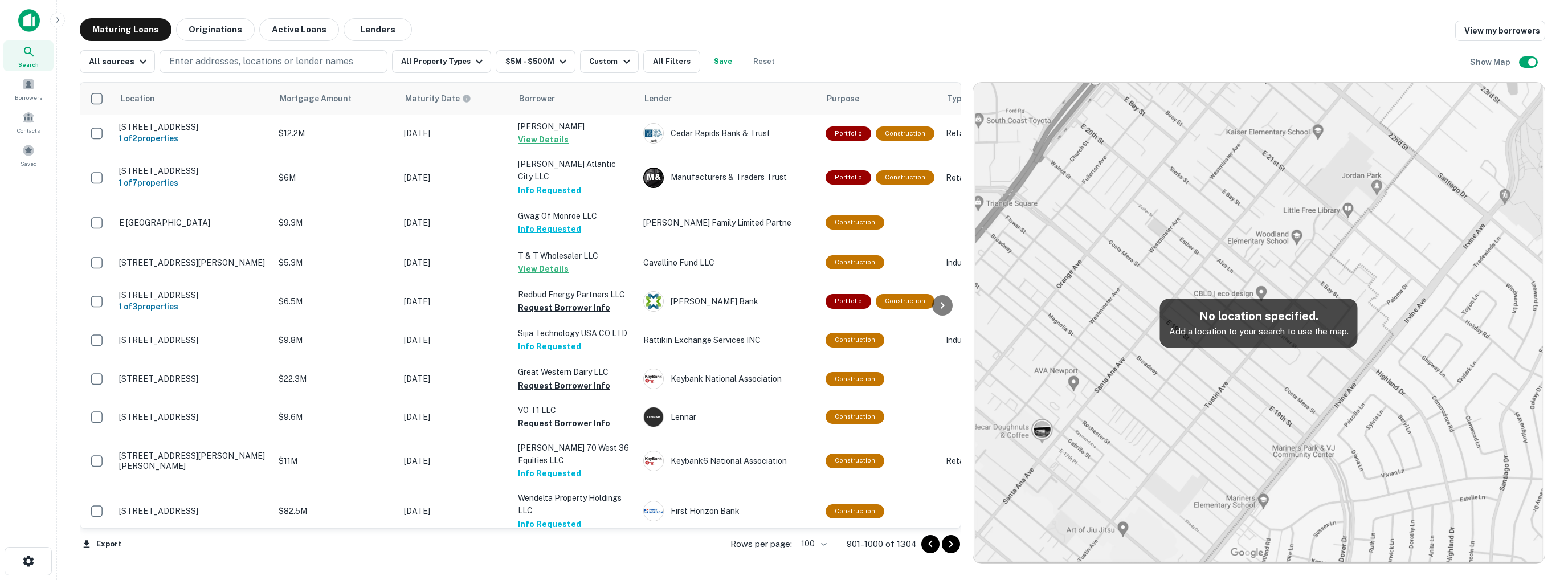
scroll to position [382, 0]
